Goal: Information Seeking & Learning: Learn about a topic

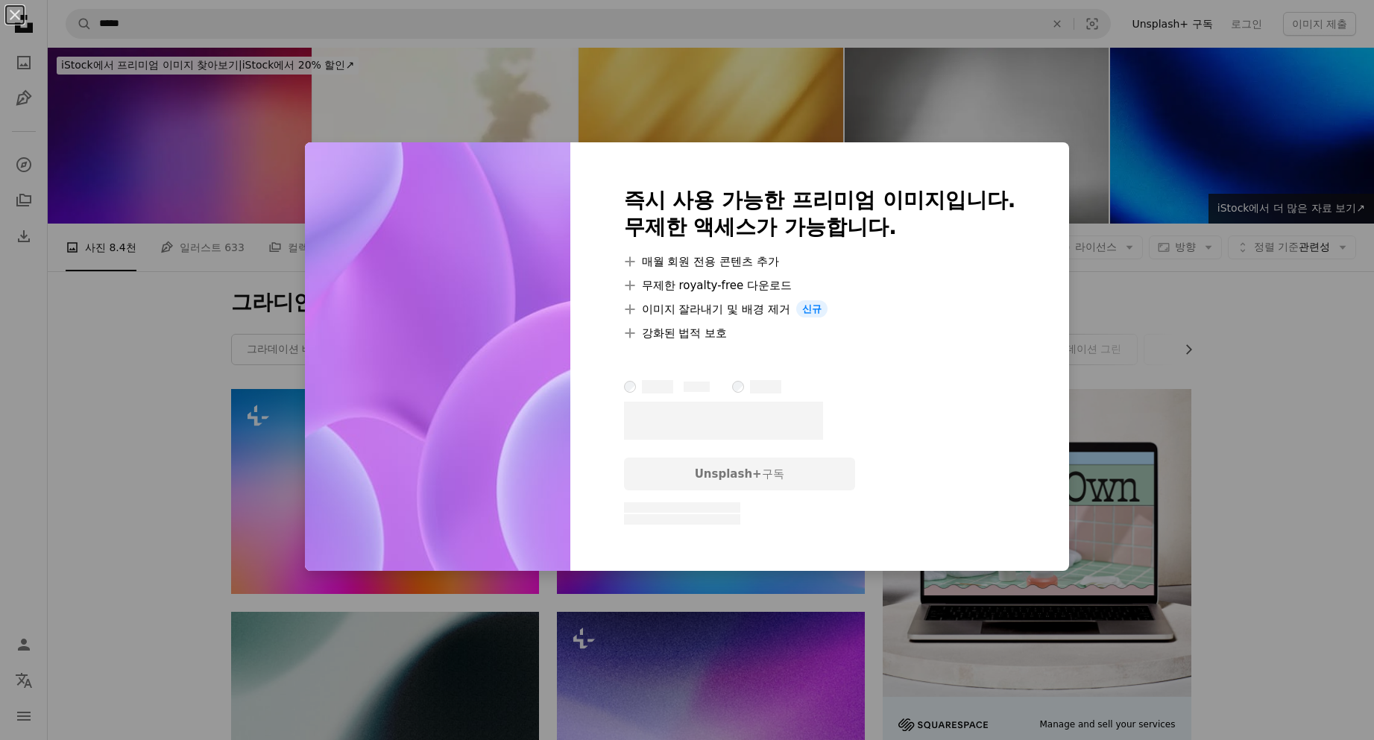
scroll to position [671, 0]
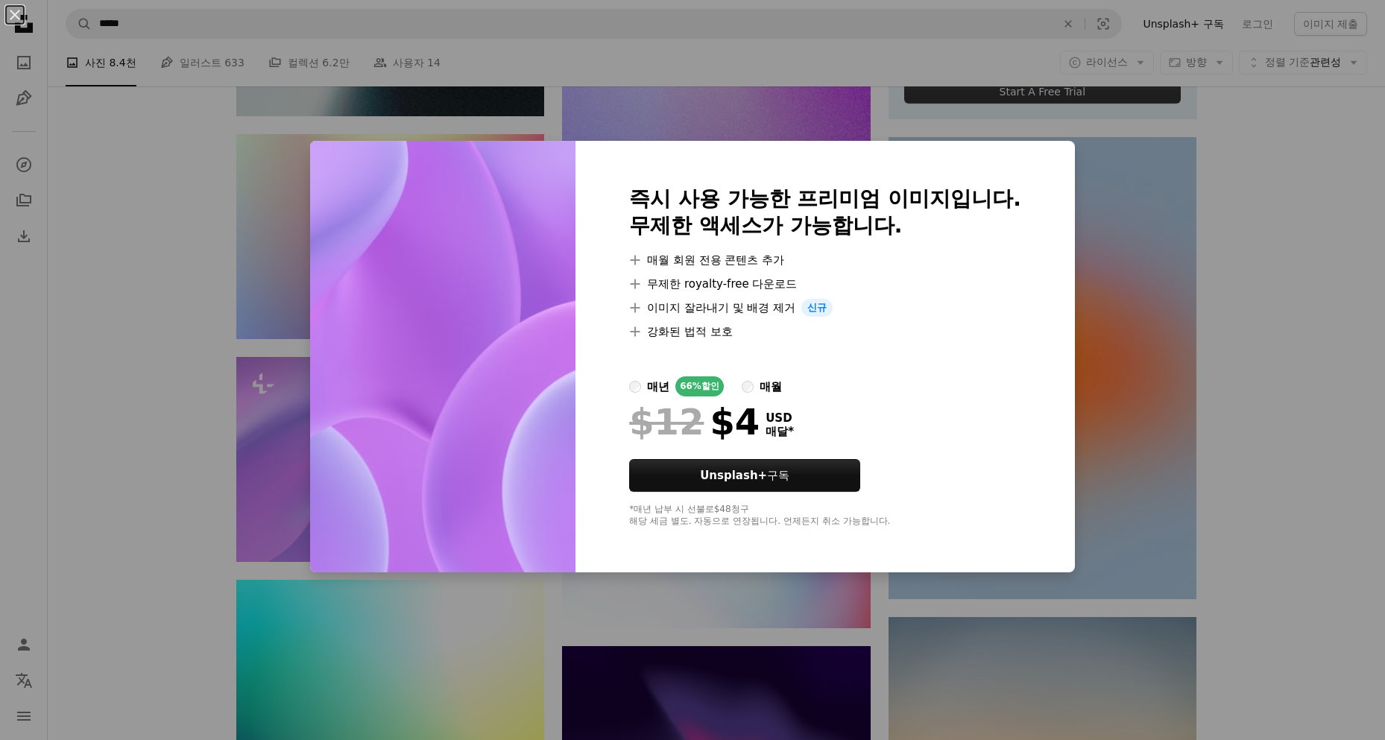
click at [190, 424] on div "An X shape 즉시 사용 가능한 프리미엄 이미지입니다. 무제한 액세스가 가능합니다. A plus sign 매월 회원 전용 콘텐츠 추가 A…" at bounding box center [692, 370] width 1385 height 740
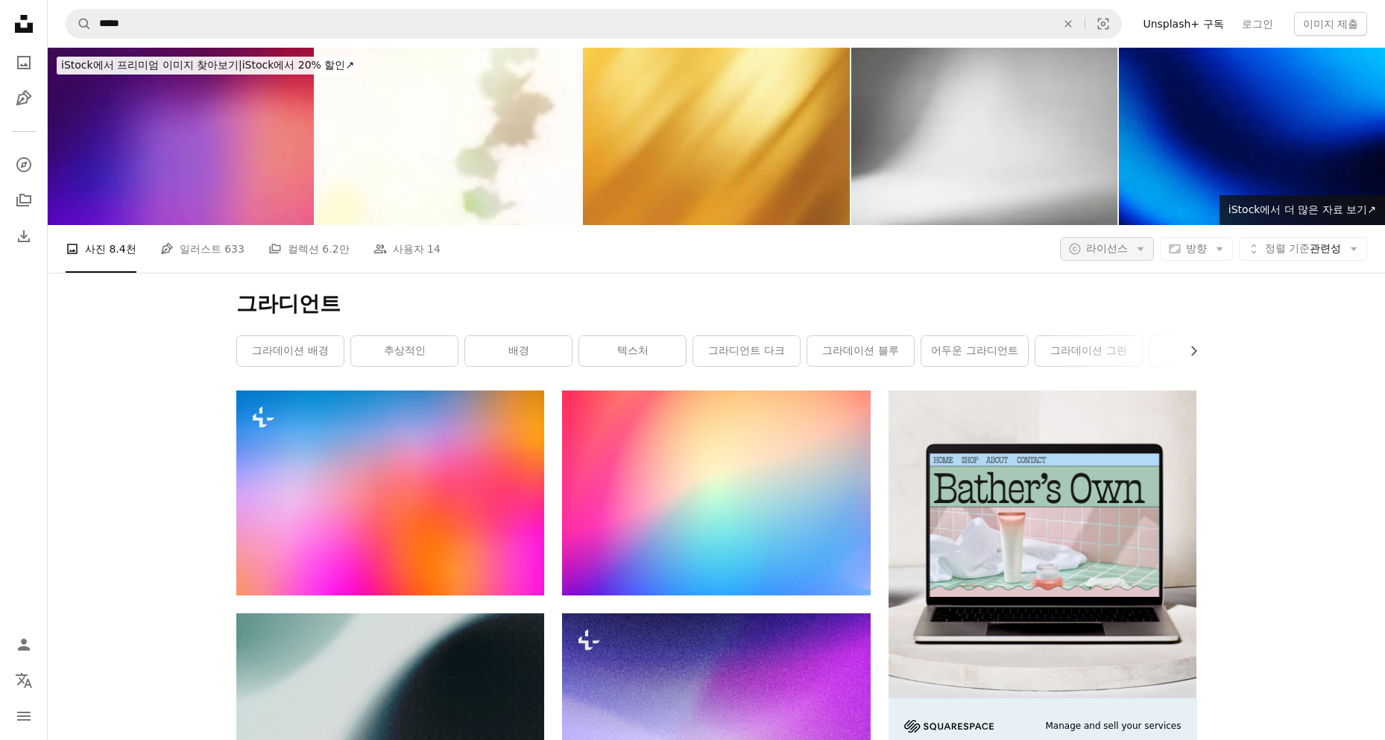
click at [1116, 245] on button "A copyright icon © 라이선스 Arrow down" at bounding box center [1107, 249] width 94 height 24
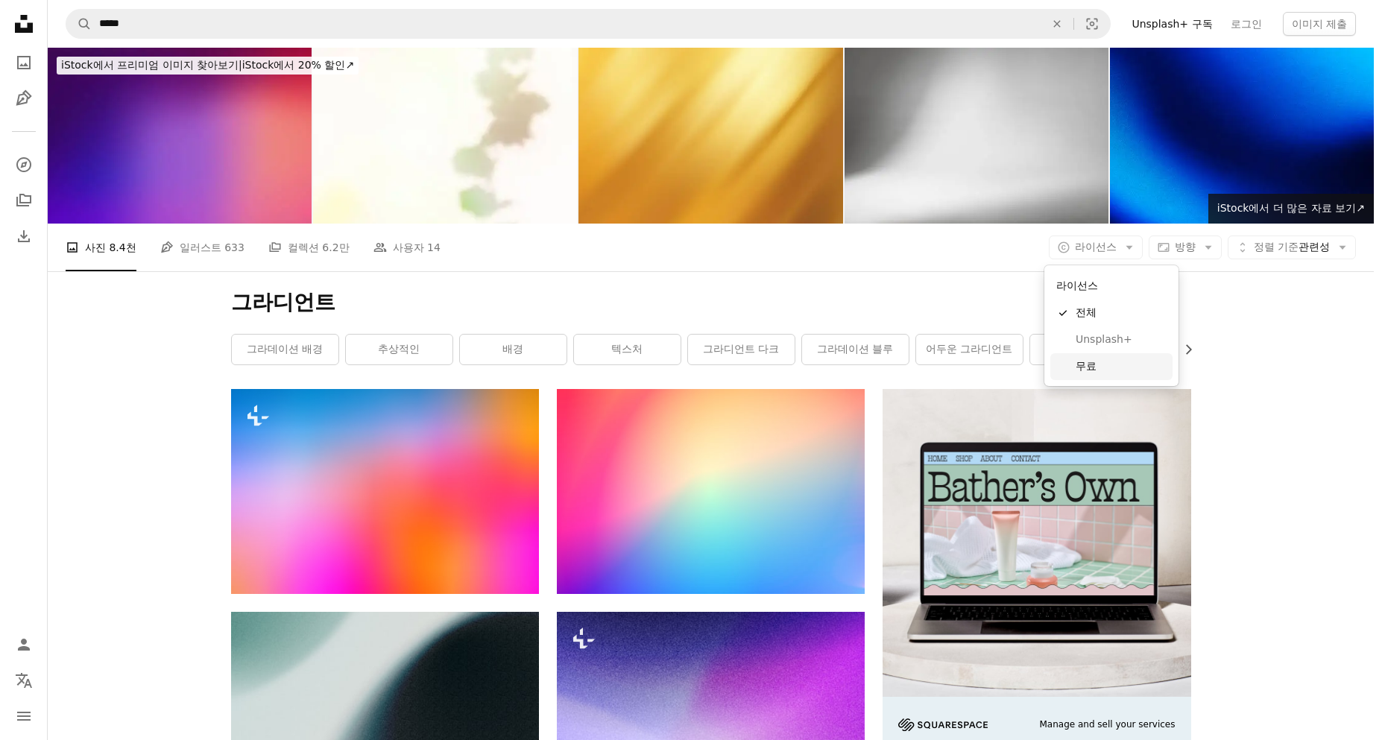
click at [1088, 359] on span "무료" at bounding box center [1121, 366] width 91 height 15
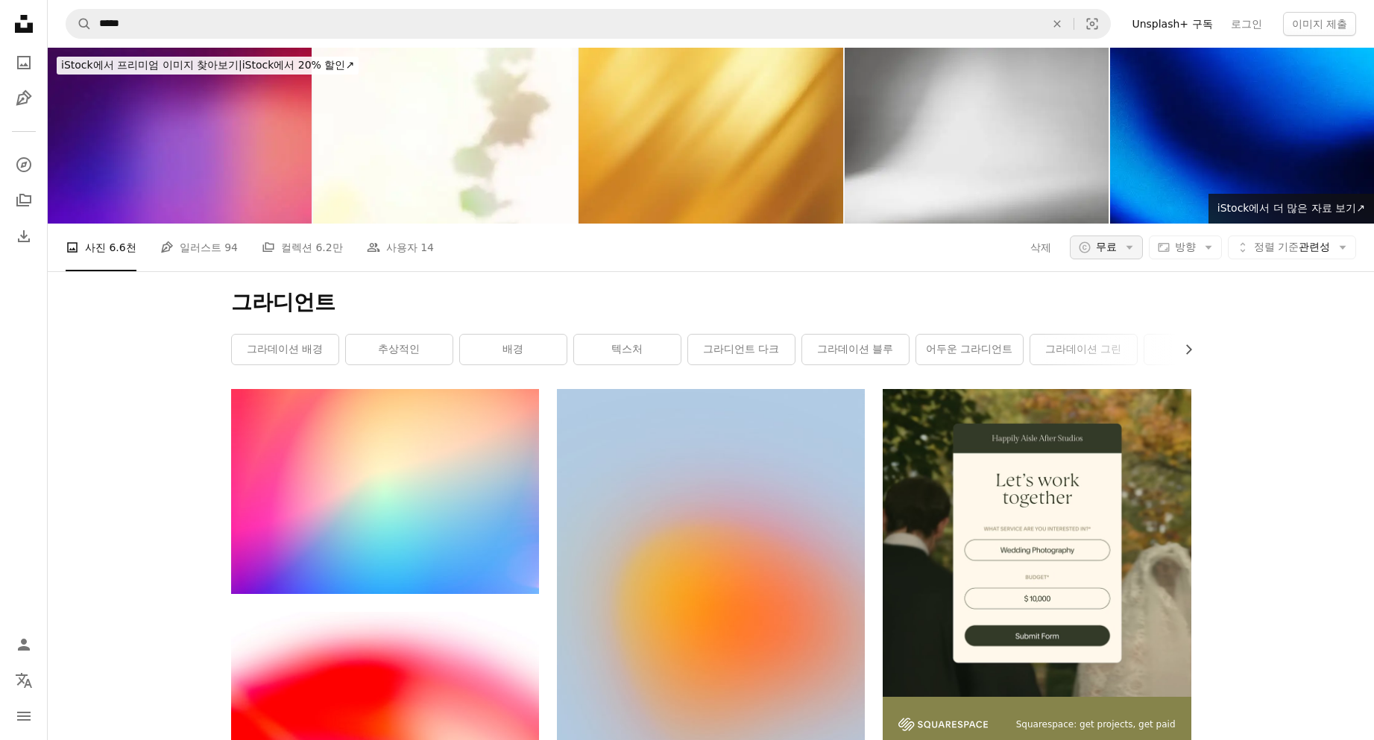
click at [1100, 250] on span "무료" at bounding box center [1106, 247] width 21 height 15
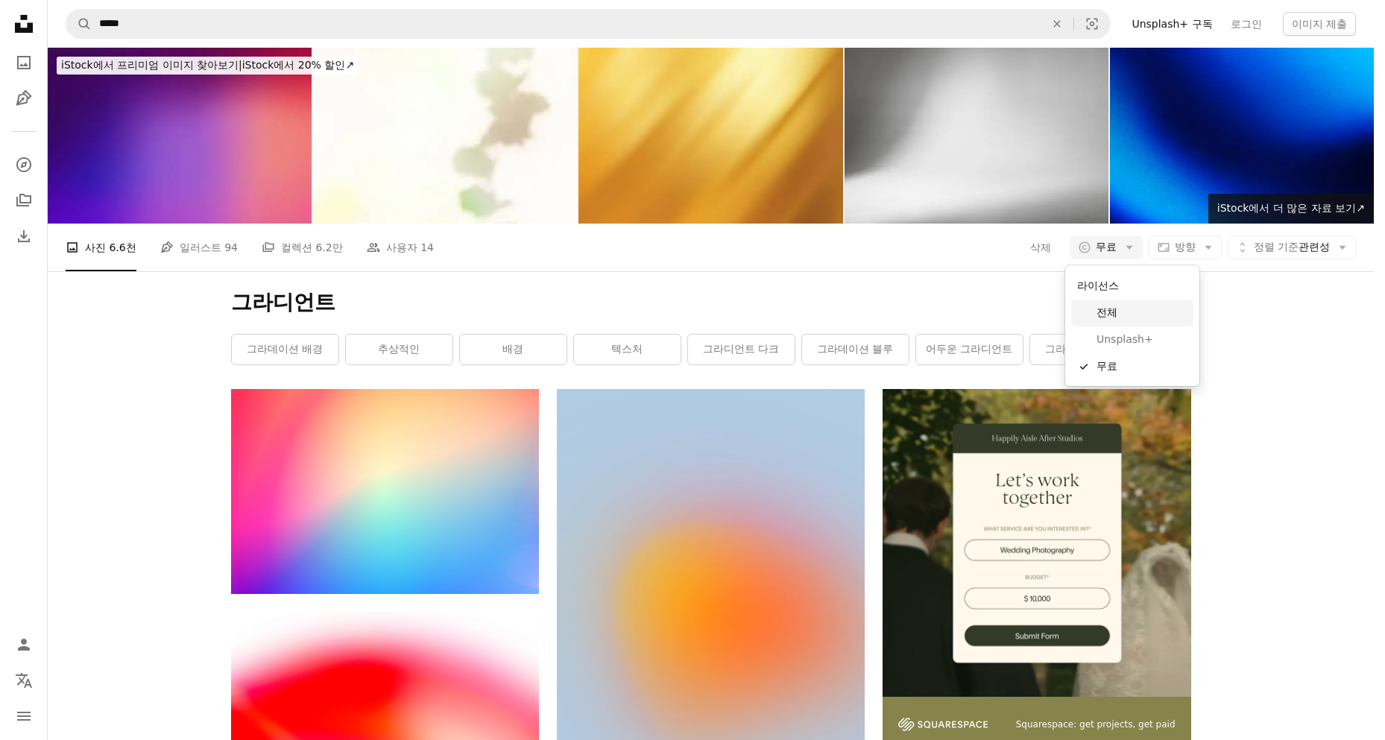
click at [1108, 306] on span "전체" at bounding box center [1142, 313] width 91 height 15
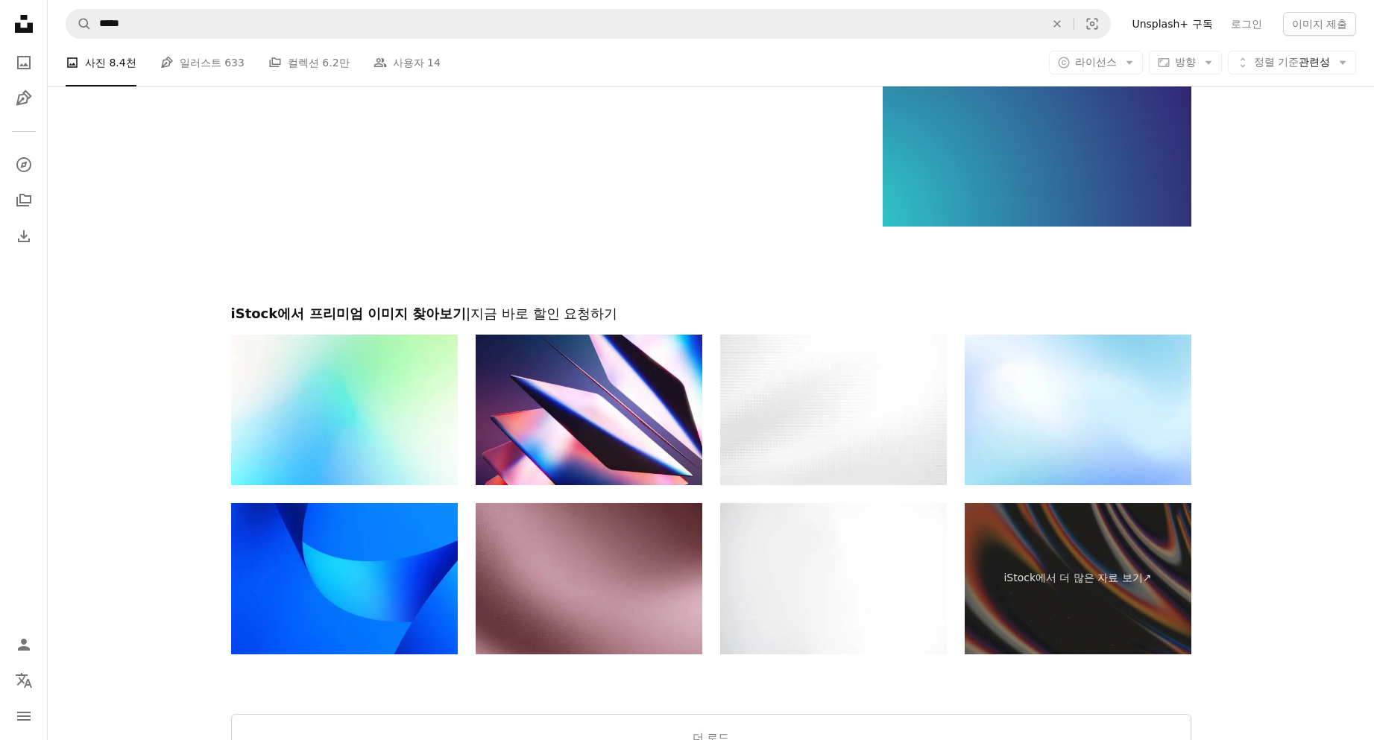
scroll to position [2579, 0]
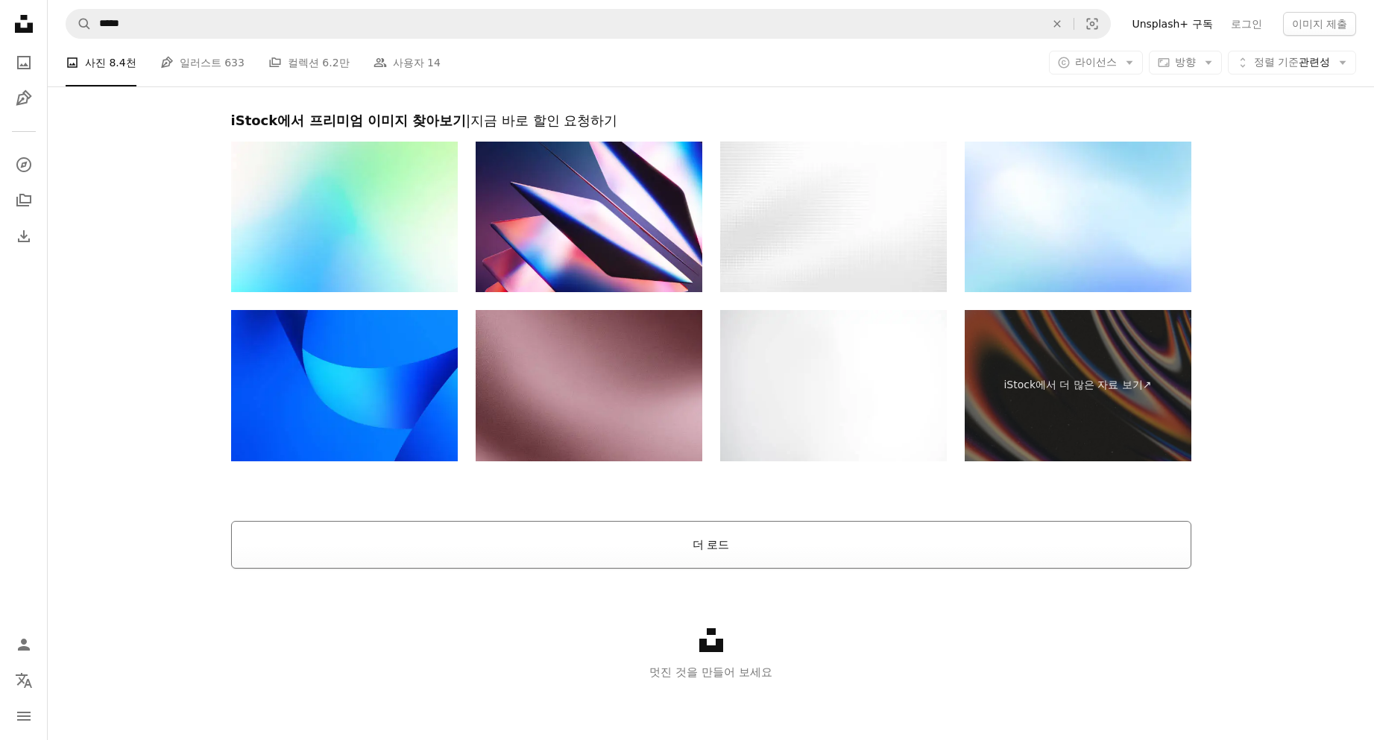
click at [731, 552] on button "더 로드" at bounding box center [711, 545] width 960 height 48
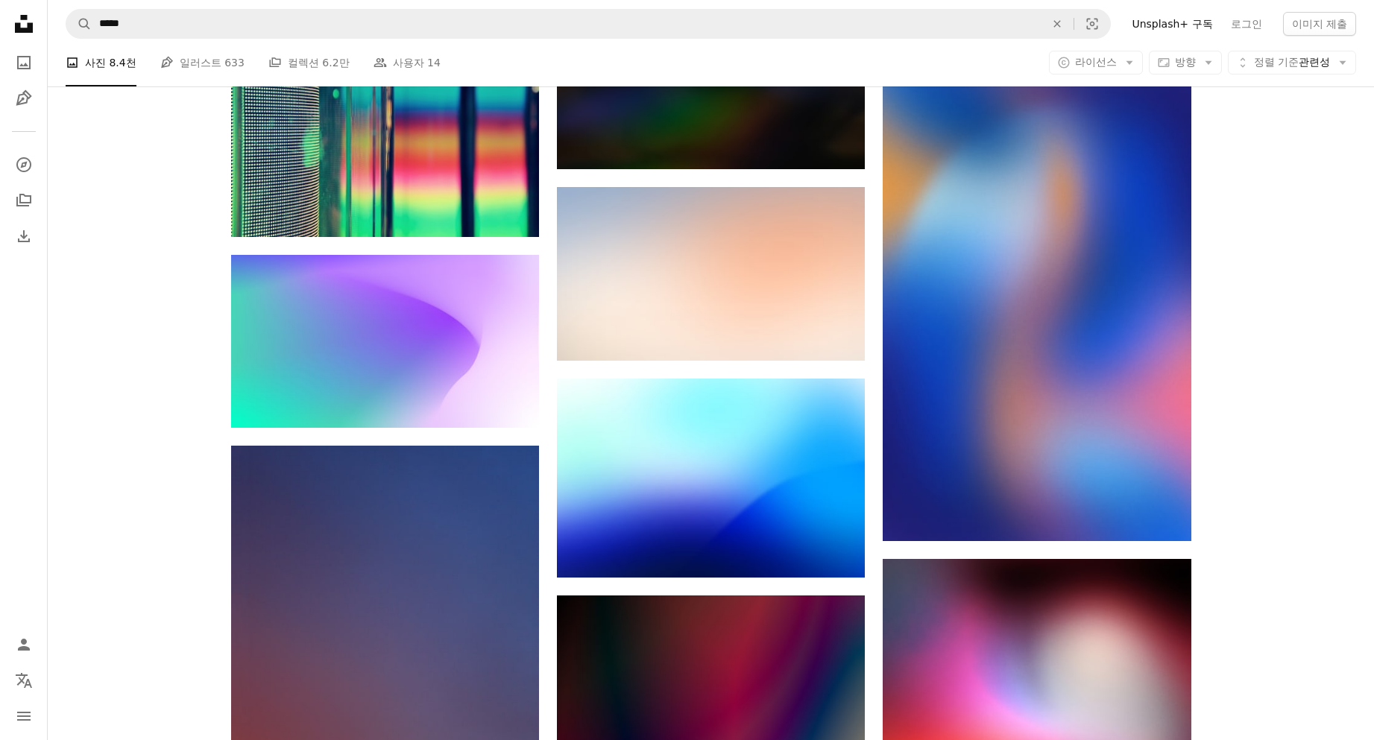
scroll to position [0, 0]
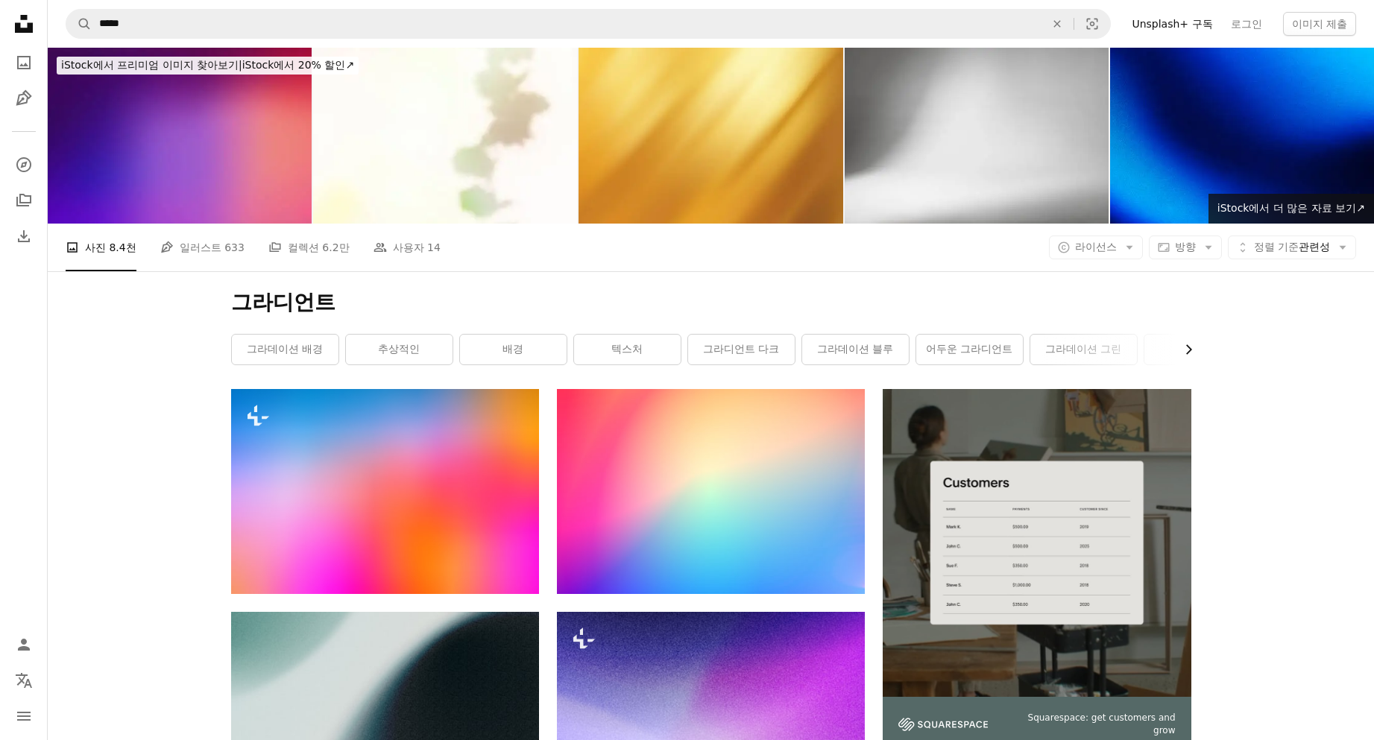
click at [1189, 350] on icon "Chevron right" at bounding box center [1188, 349] width 15 height 15
click at [970, 341] on link "색" at bounding box center [1023, 350] width 107 height 30
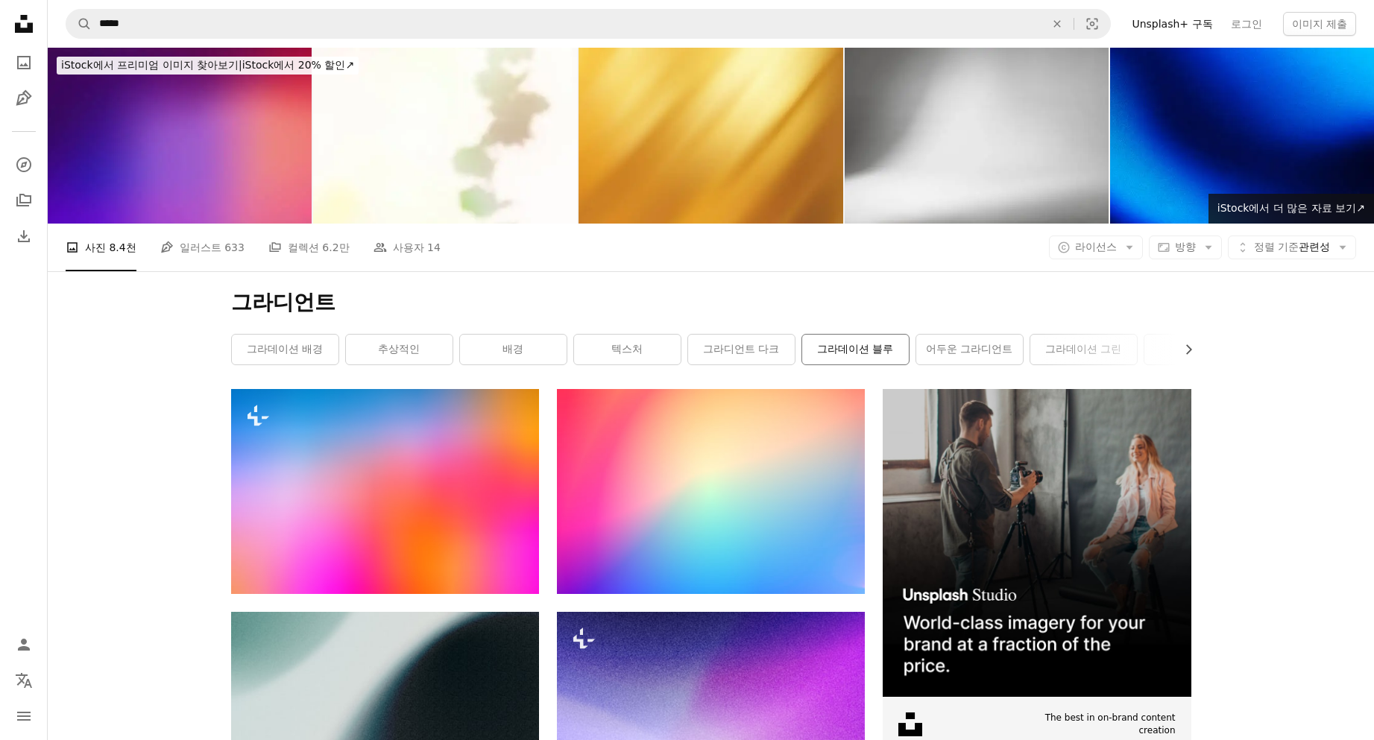
click at [860, 352] on link "그라데이션 블루" at bounding box center [855, 350] width 107 height 30
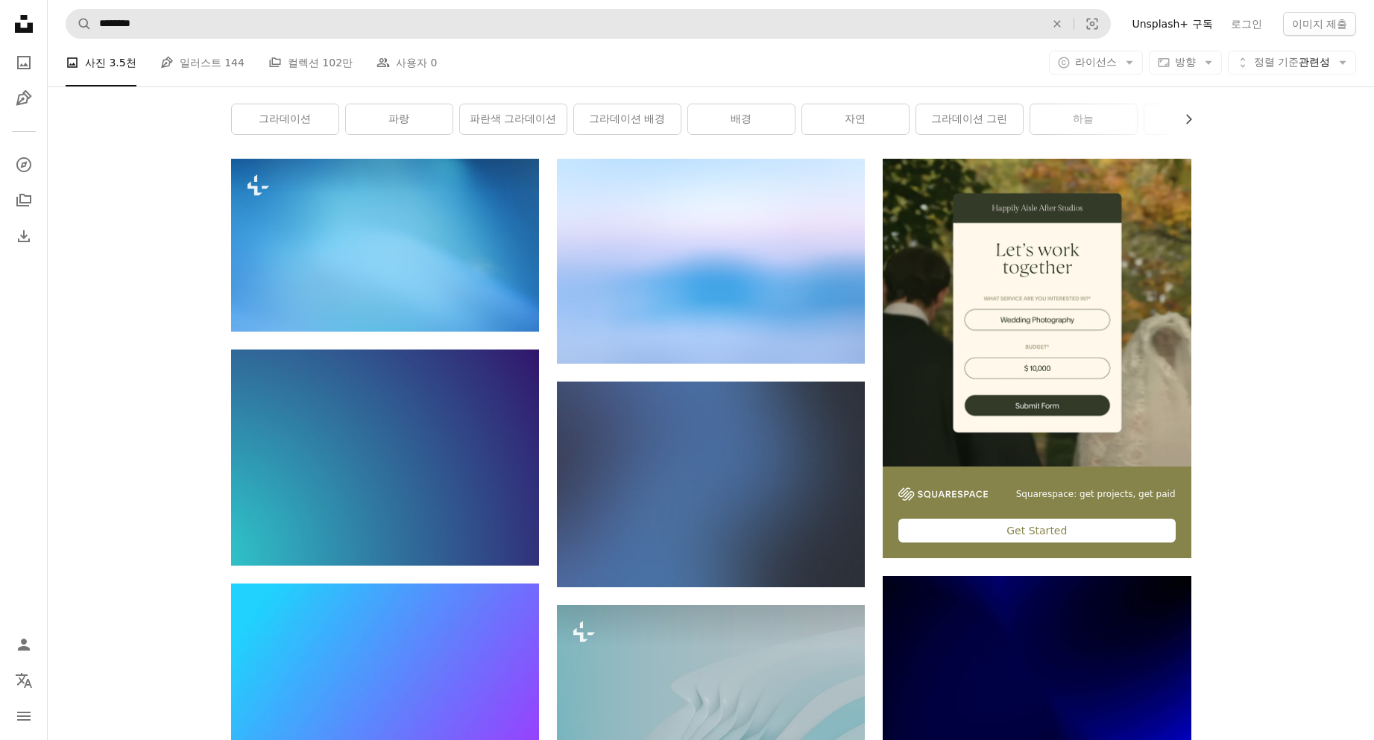
scroll to position [224, 0]
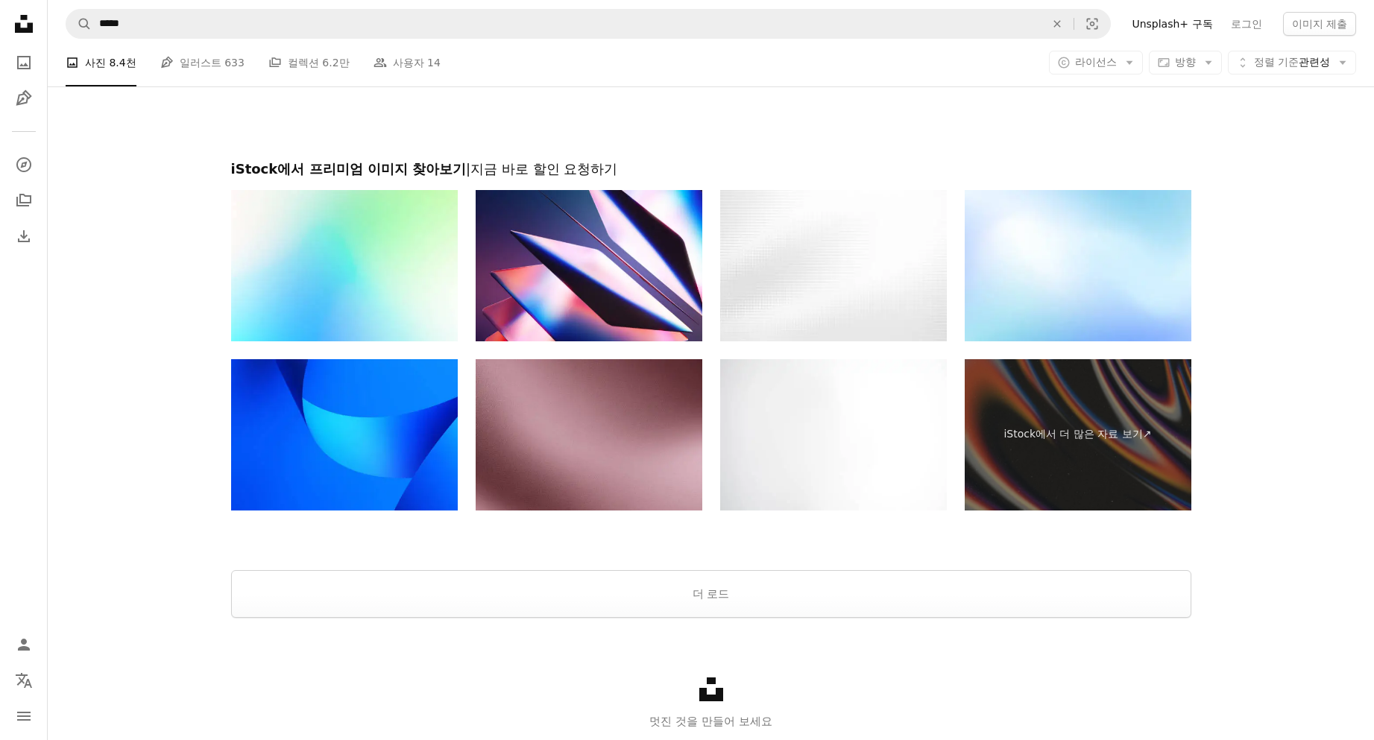
scroll to position [24351, 0]
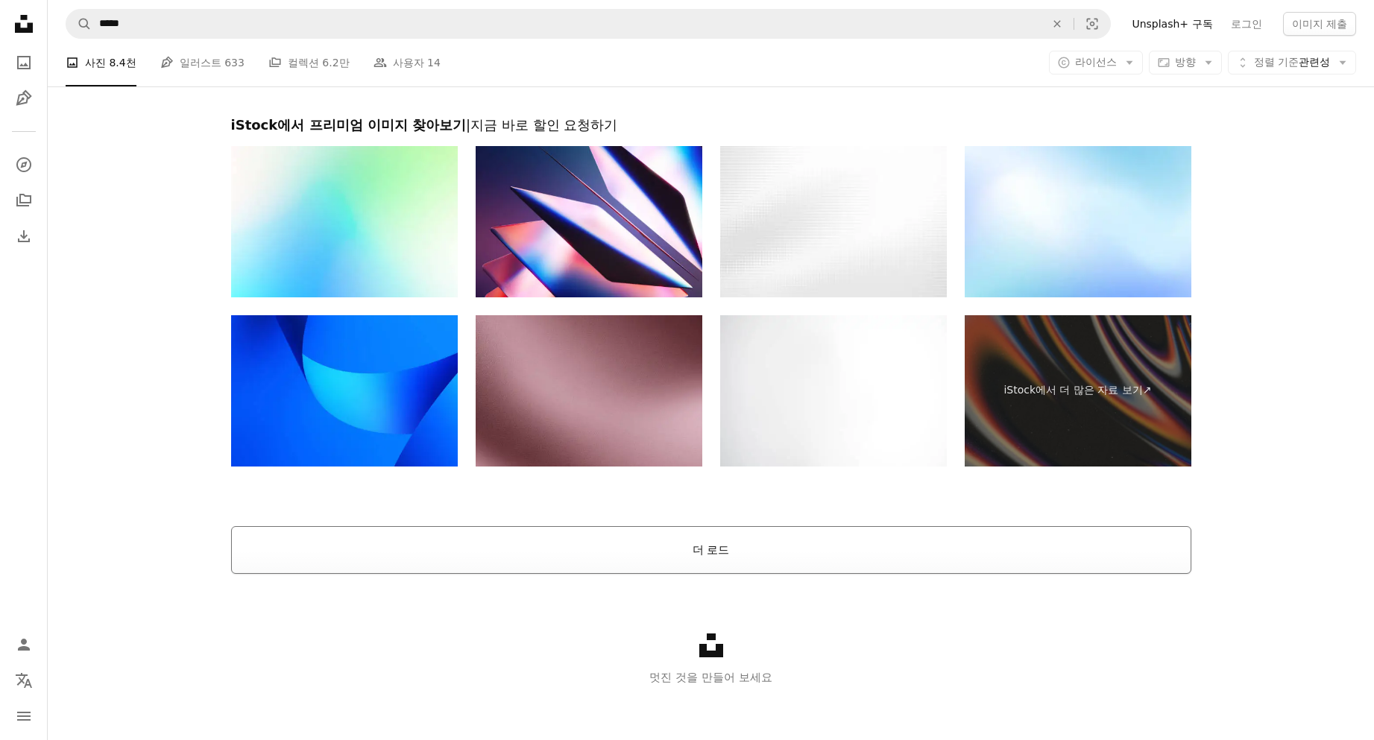
click at [679, 535] on button "더 로드" at bounding box center [711, 550] width 960 height 48
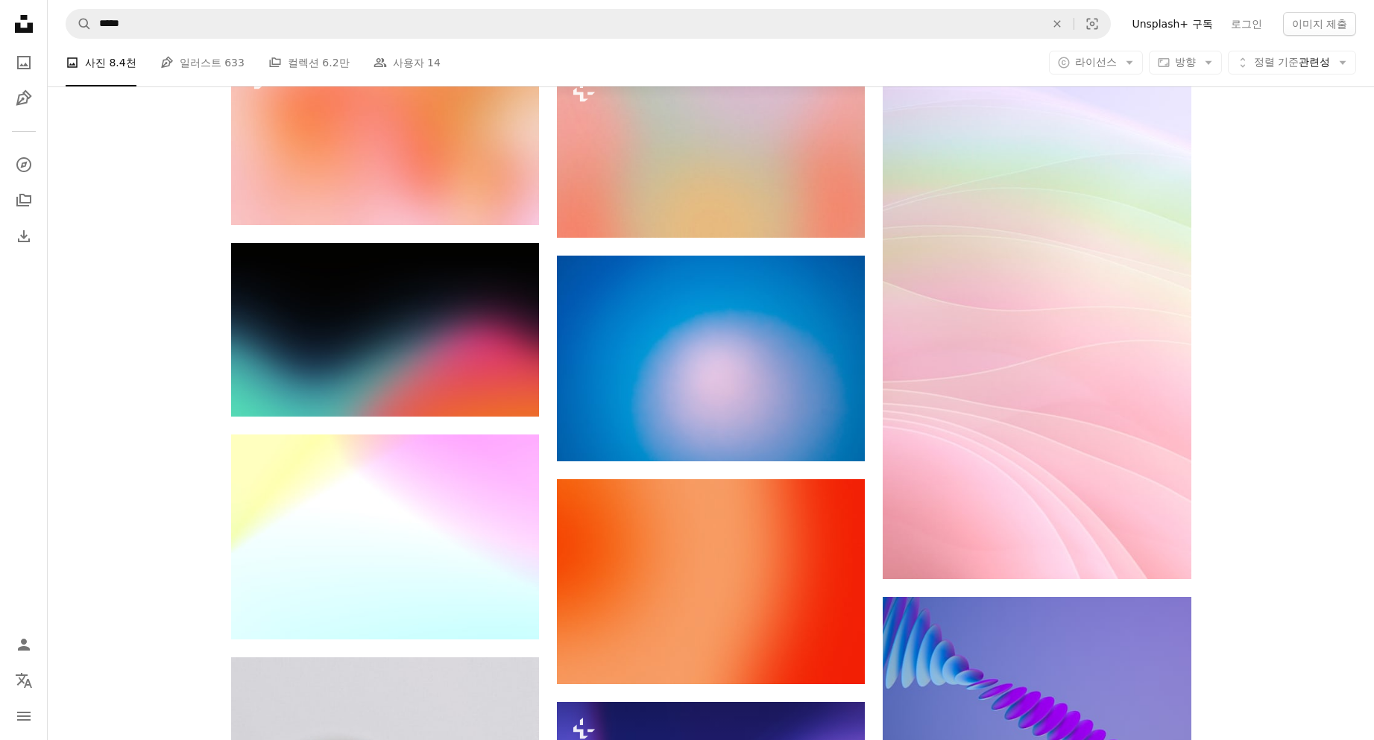
scroll to position [27184, 0]
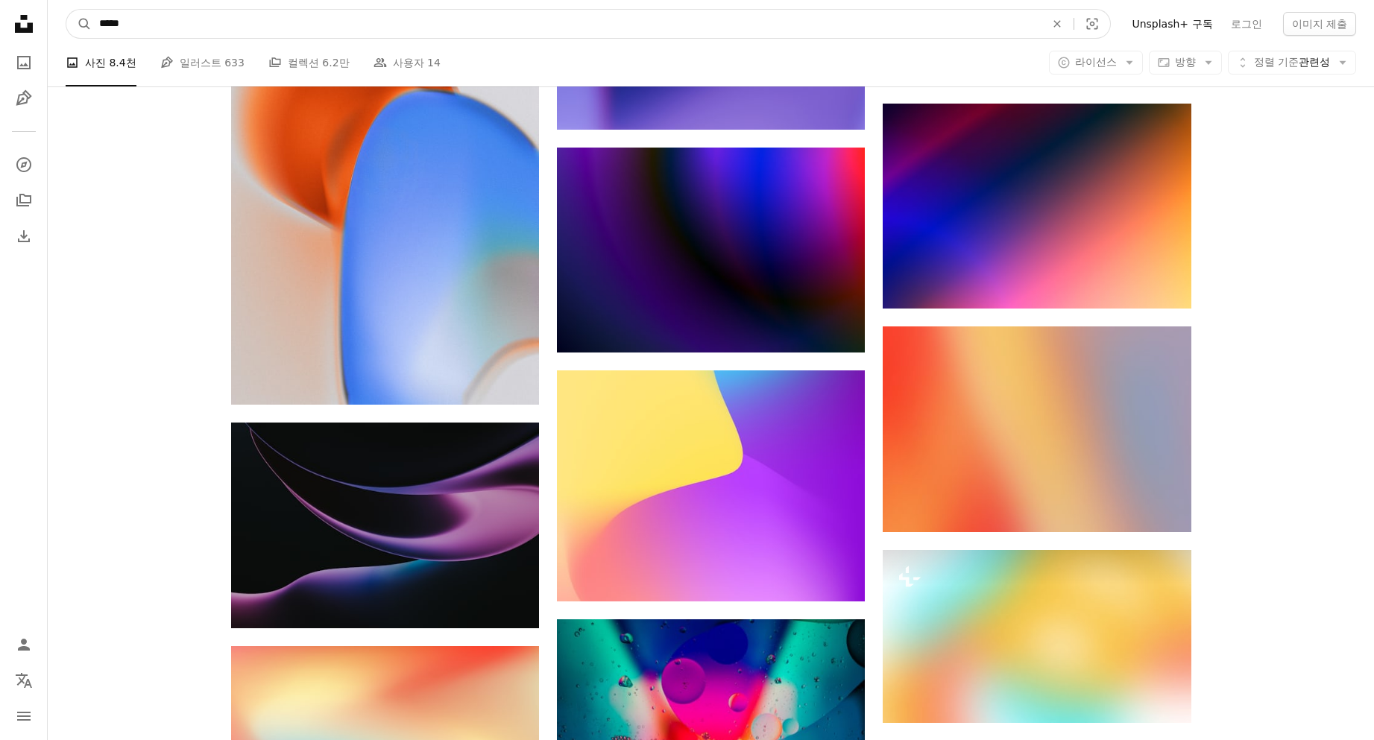
click at [197, 10] on input "*****" at bounding box center [566, 24] width 949 height 28
type input "**********"
click at [66, 10] on button "A magnifying glass" at bounding box center [78, 24] width 25 height 28
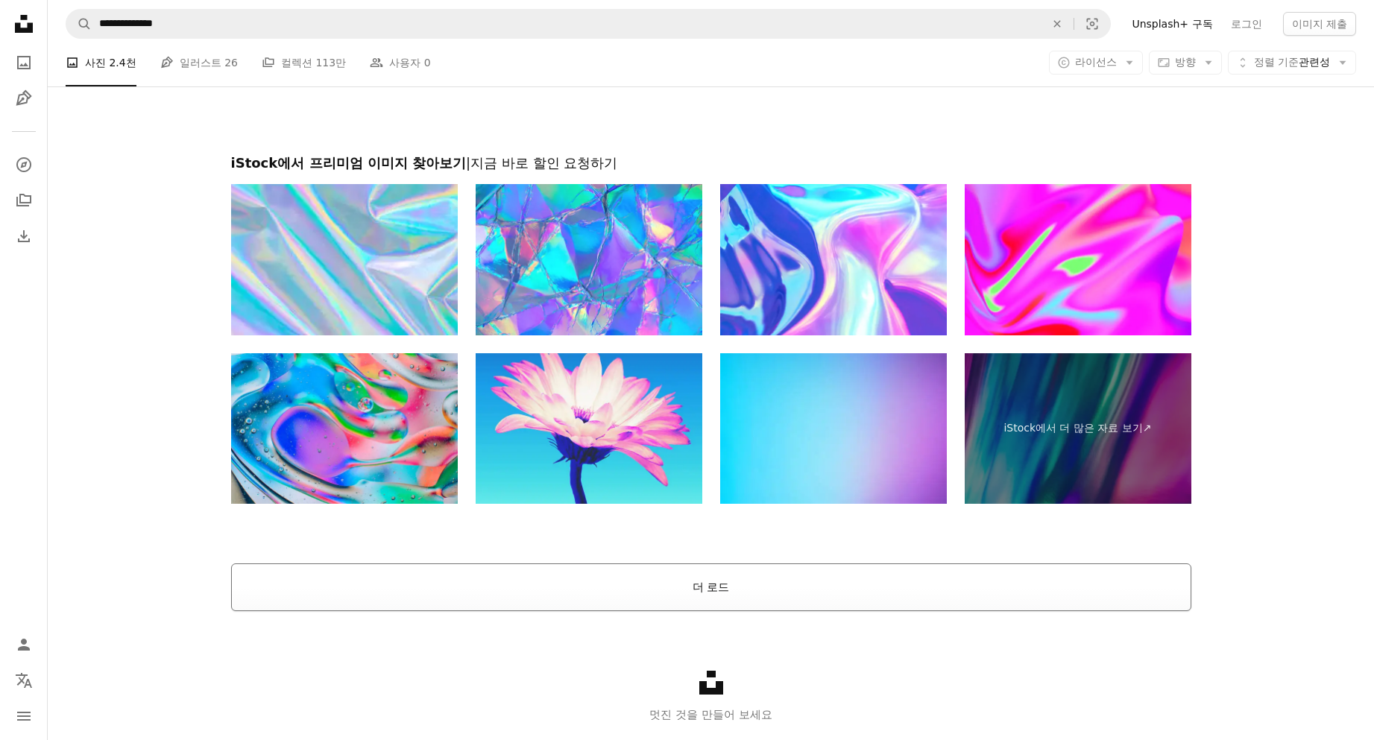
click at [493, 604] on button "더 로드" at bounding box center [711, 588] width 960 height 48
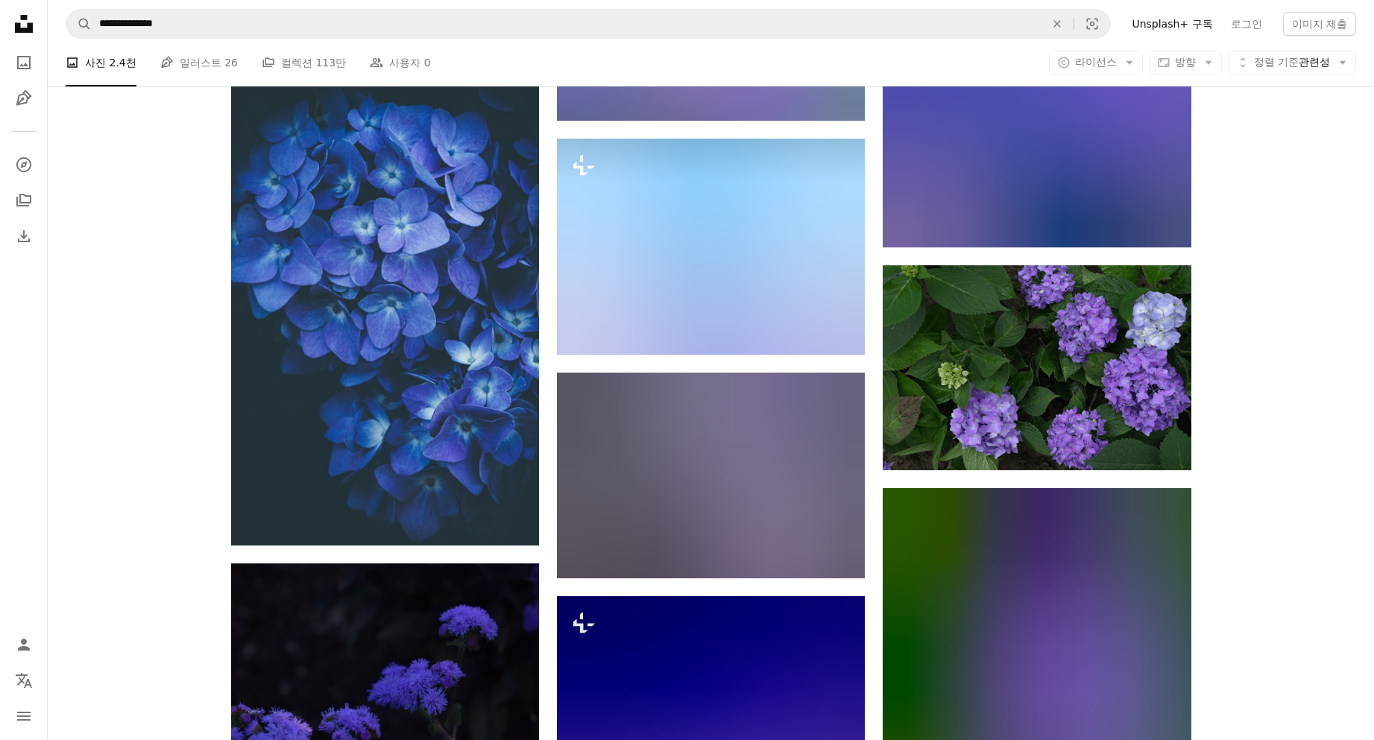
scroll to position [7903, 0]
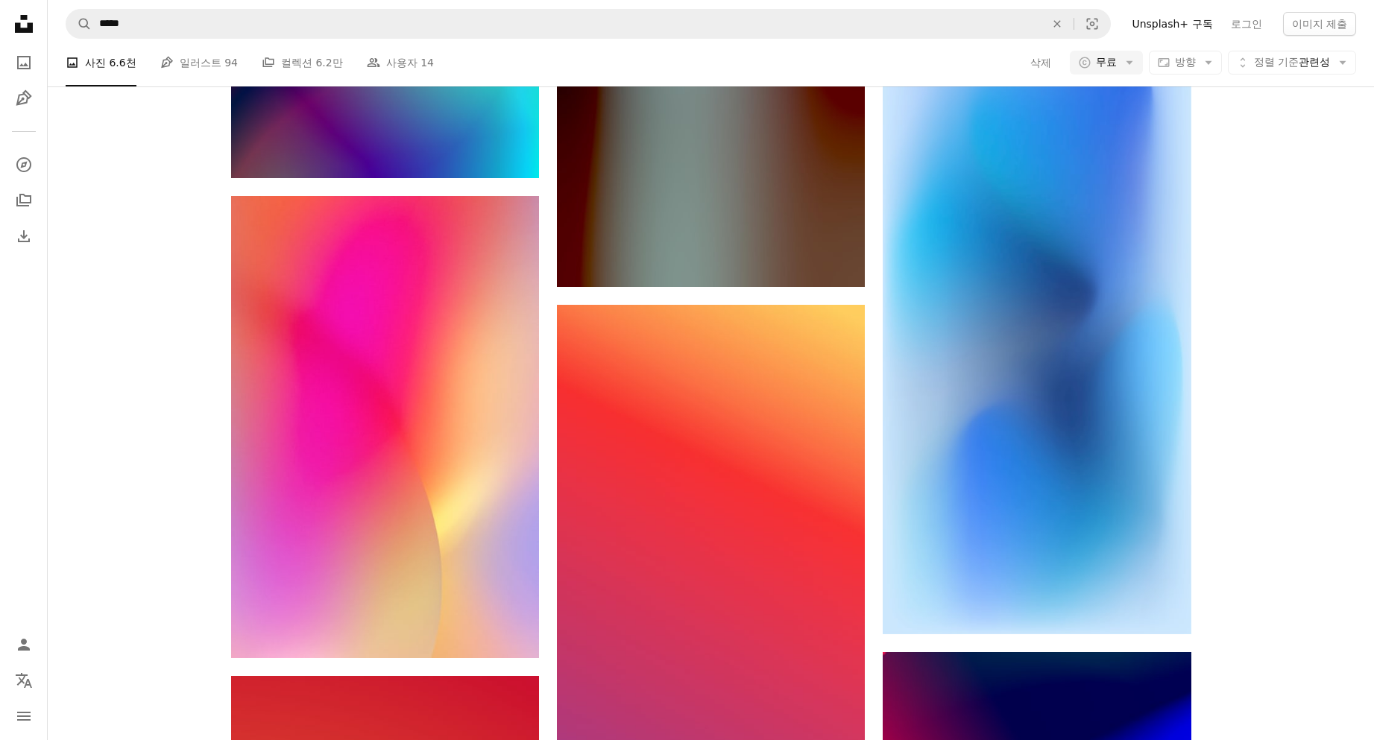
scroll to position [8052, 0]
